Goal: Find specific page/section

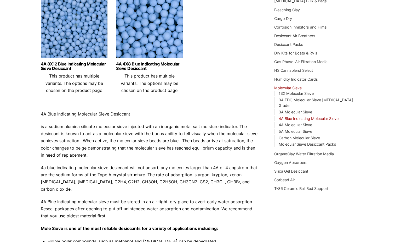
scroll to position [105, 0]
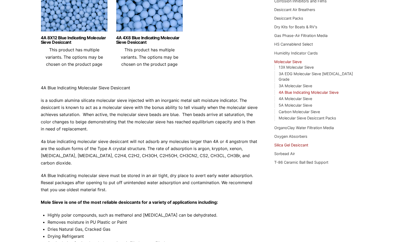
click at [298, 143] on link "Silica Gel Desiccant" at bounding box center [291, 145] width 34 height 4
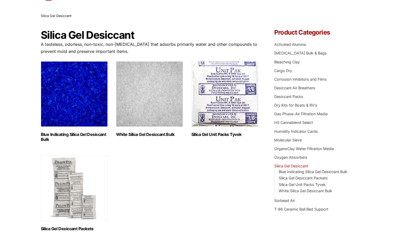
scroll to position [25, 0]
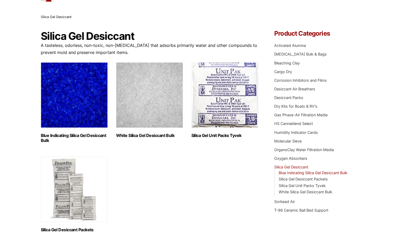
click at [334, 172] on link "Blue Indicating Silica Gel Desiccant Bulk" at bounding box center [313, 172] width 69 height 4
